Goal: Task Accomplishment & Management: Complete application form

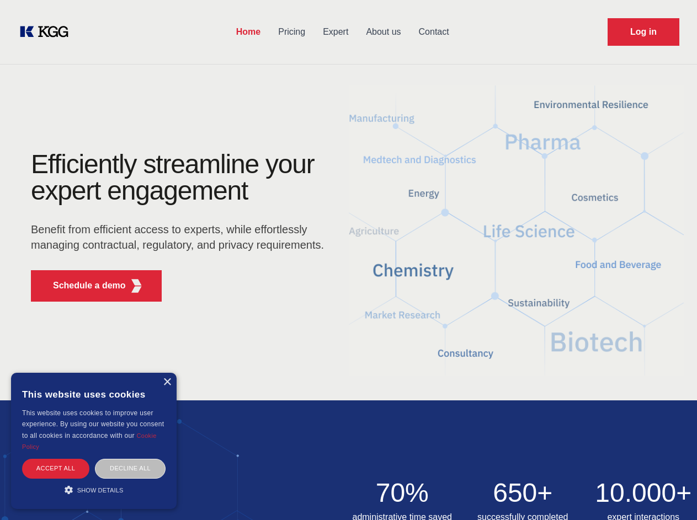
click at [348, 260] on div "Efficiently streamline your expert engagement Benefit from efficient access to …" at bounding box center [181, 230] width 336 height 159
click at [83, 286] on p "Schedule a demo" at bounding box center [89, 285] width 73 height 13
click at [167, 382] on div "× This website uses cookies This website uses cookies to improve user experienc…" at bounding box center [94, 441] width 166 height 136
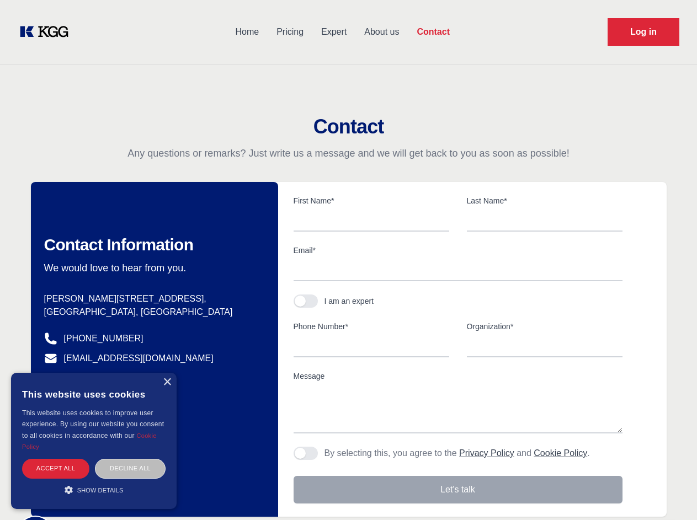
click at [56, 469] on div "Accept all" at bounding box center [55, 468] width 67 height 19
click at [130, 469] on div "Decline all" at bounding box center [130, 468] width 71 height 19
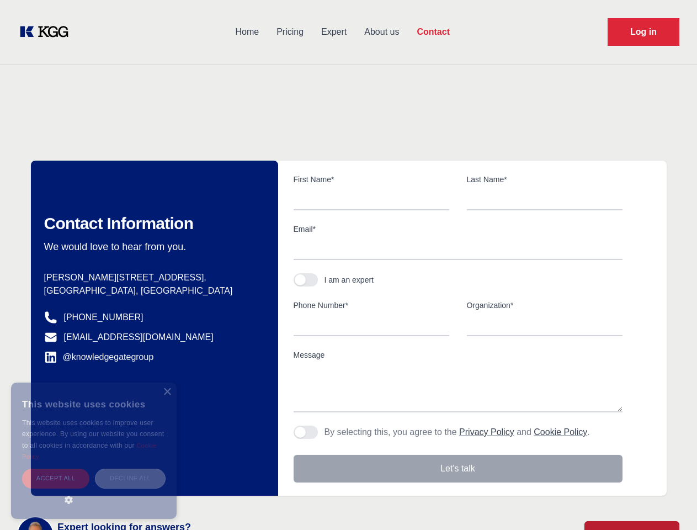
click at [94, 490] on main "Contact Any questions or remarks? Just write us a message and we will get back …" at bounding box center [348, 287] width 697 height 574
